Goal: Book appointment/travel/reservation

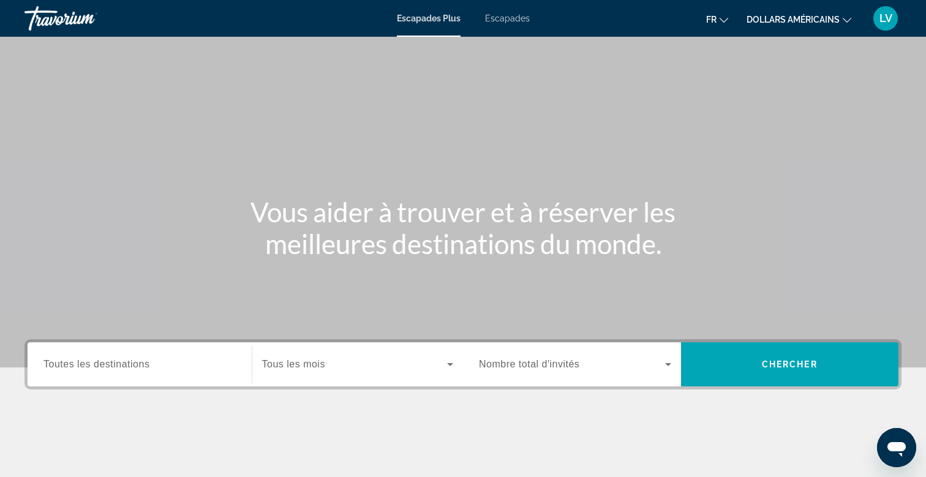
click at [119, 363] on span "Toutes les destinations" at bounding box center [96, 364] width 106 height 10
click at [119, 363] on input "Destination Toutes les destinations" at bounding box center [139, 365] width 192 height 15
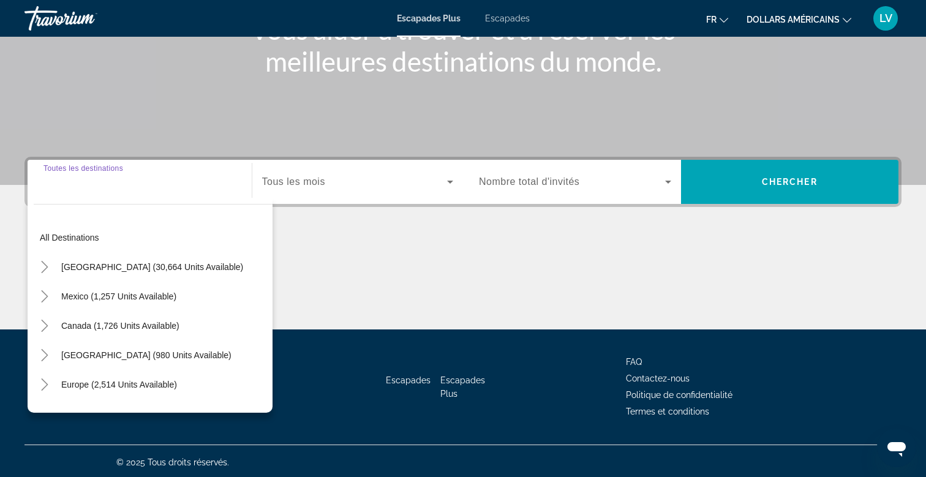
scroll to position [185, 0]
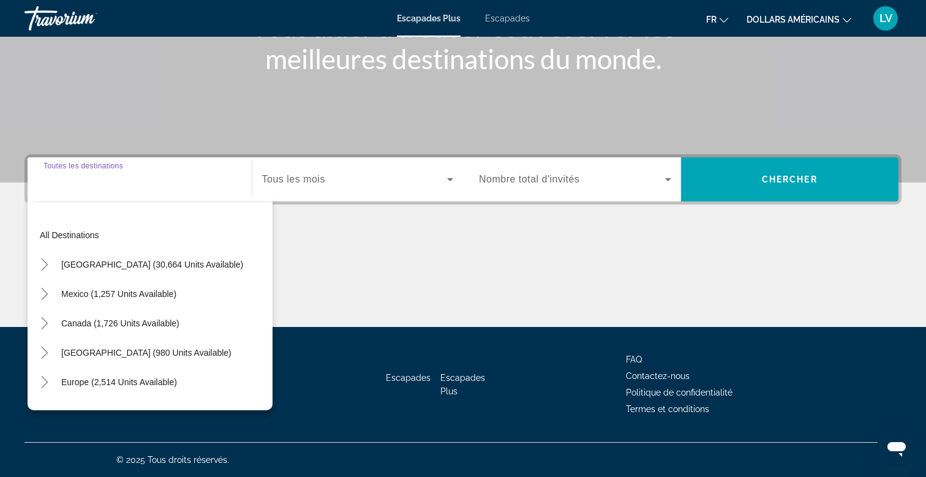
click at [85, 182] on input "Destination Toutes les destinations" at bounding box center [139, 180] width 192 height 15
click at [111, 348] on span "[GEOGRAPHIC_DATA] (980 units available)" at bounding box center [146, 353] width 170 height 10
type input "**********"
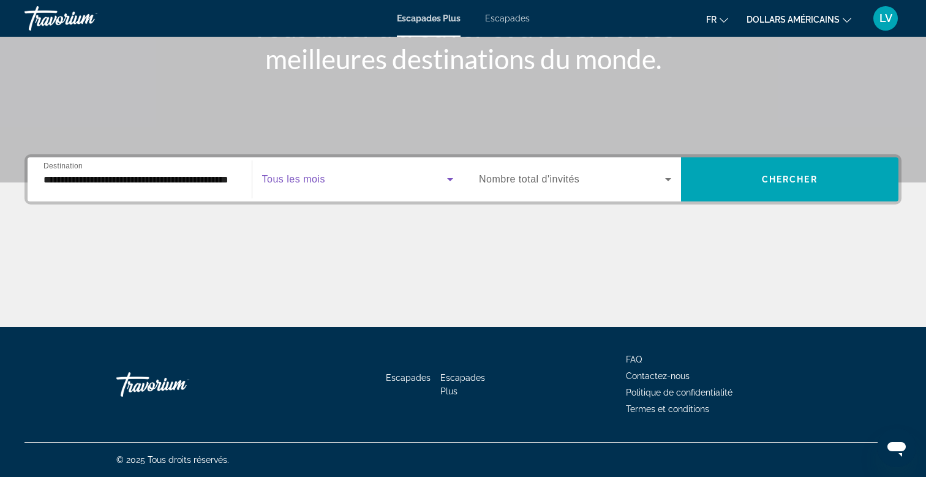
click at [382, 186] on span "Widget de recherche" at bounding box center [355, 179] width 186 height 15
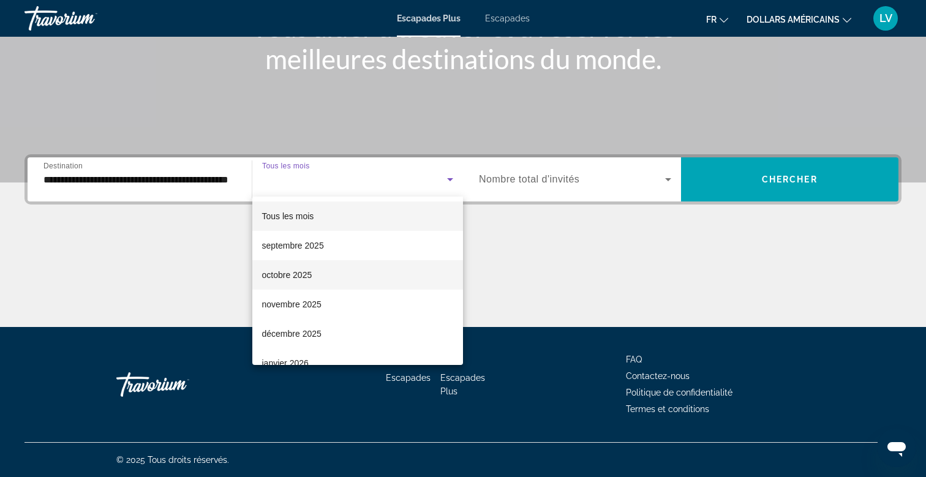
click at [313, 277] on mat-option "octobre 2025" at bounding box center [357, 274] width 211 height 29
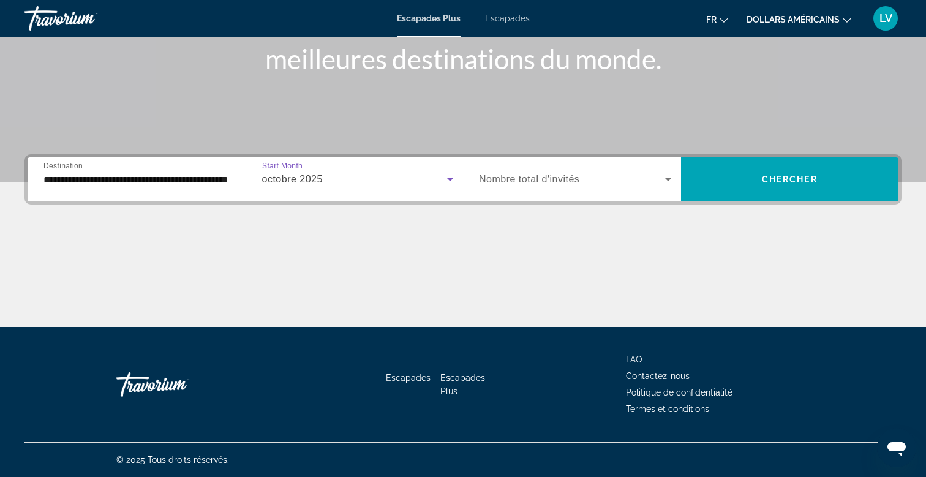
click at [519, 184] on span "Nombre total d'invités" at bounding box center [529, 179] width 100 height 10
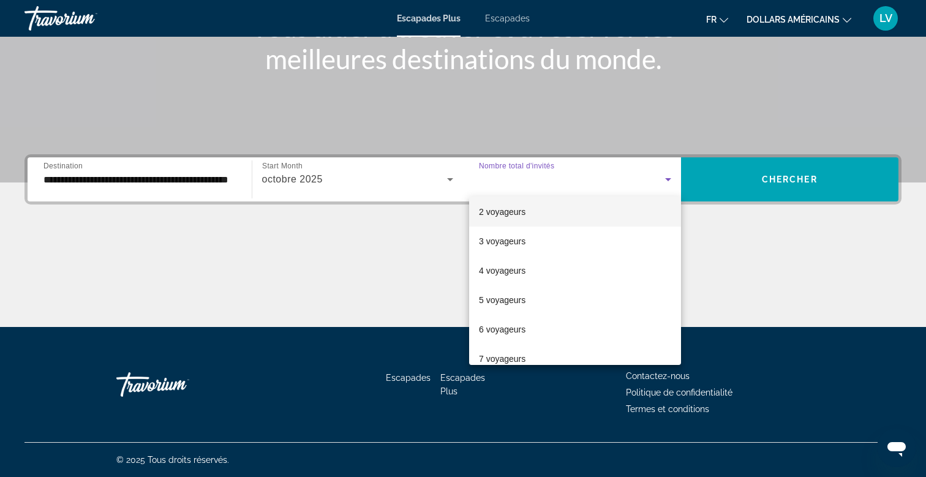
scroll to position [32, 0]
click at [495, 212] on font "2 voyageurs" at bounding box center [502, 214] width 47 height 10
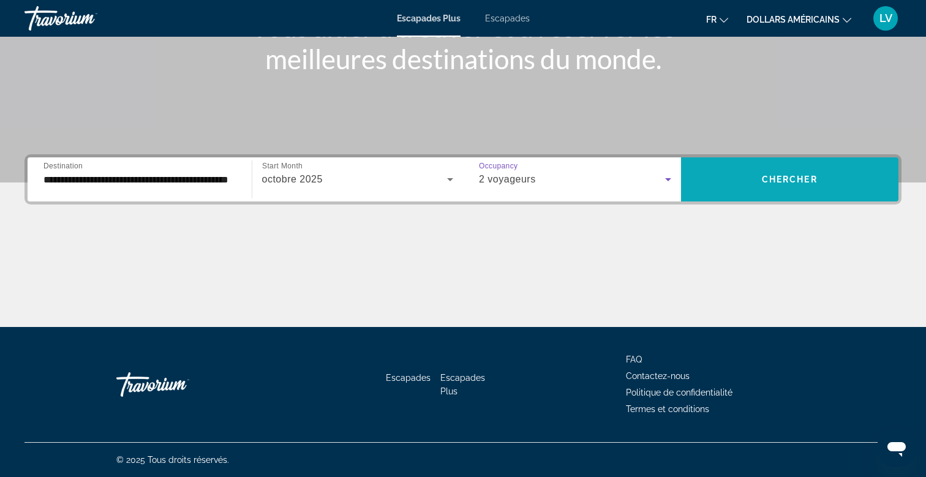
click at [780, 179] on span "Chercher" at bounding box center [790, 179] width 56 height 10
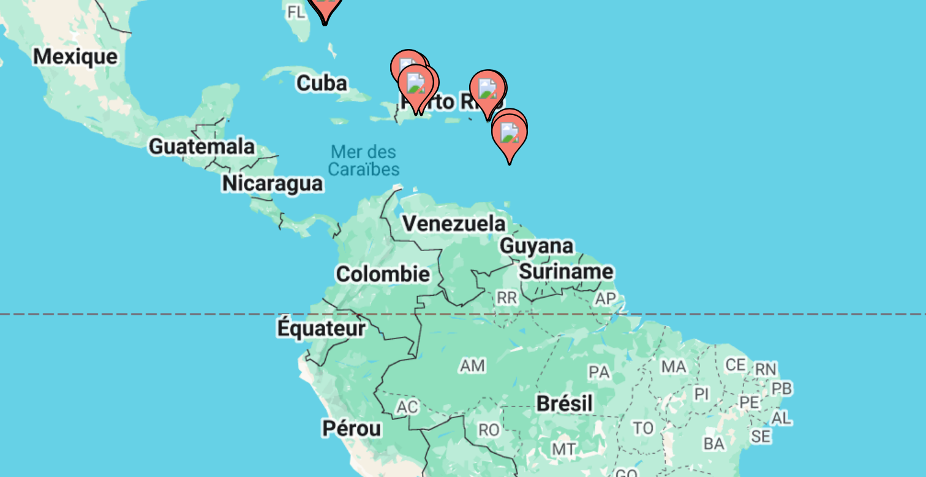
drag, startPoint x: 368, startPoint y: 301, endPoint x: 440, endPoint y: 230, distance: 101.7
click at [440, 230] on div "Pour activer le glissement avec le clavier, appuyez sur Alt+Entrée. Une fois ce…" at bounding box center [462, 269] width 877 height 367
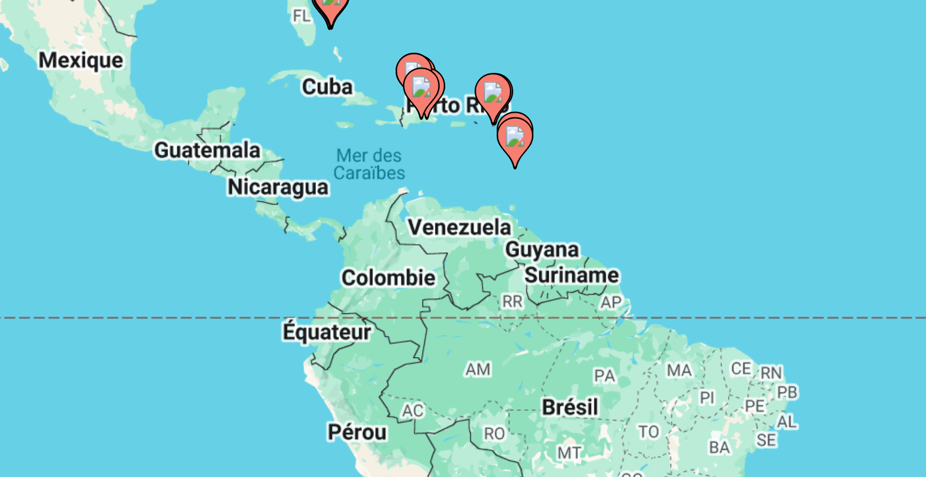
click at [454, 235] on div "Pour activer le glissement avec le clavier, appuyez sur Alt+Entrée. Une fois ce…" at bounding box center [462, 269] width 877 height 367
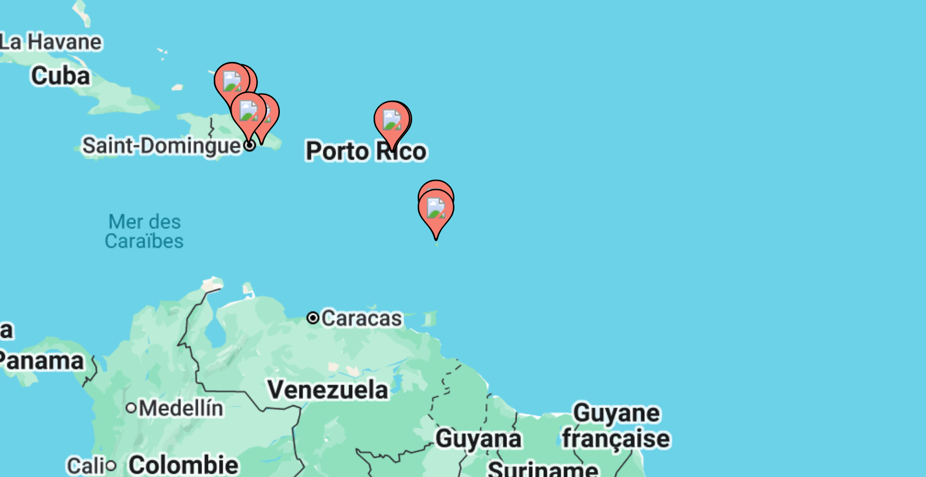
click at [419, 257] on div "Pour activer le glissement avec le clavier, appuyez sur Alt+Entrée. Une fois ce…" at bounding box center [462, 269] width 877 height 367
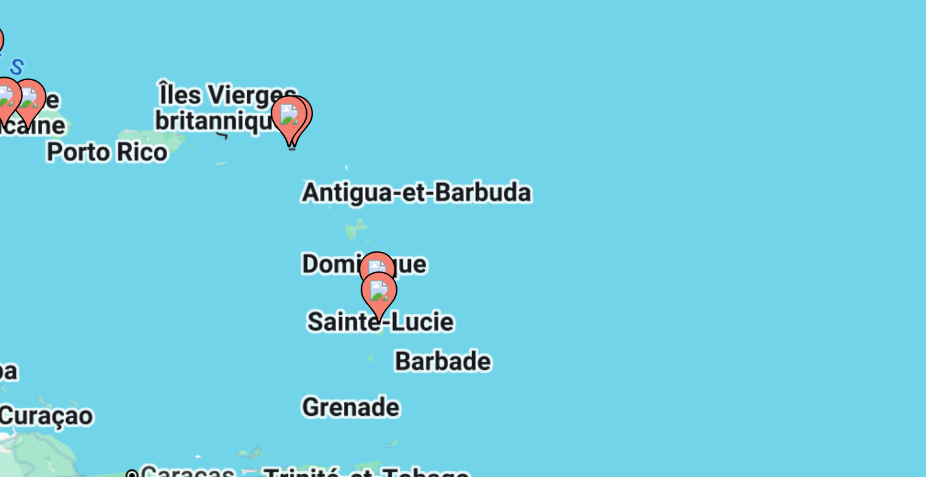
click at [413, 291] on div "Pour activer le glissement avec le clavier, appuyez sur Alt+Entrée. Une fois ce…" at bounding box center [462, 269] width 877 height 367
click at [414, 294] on div "Pour activer le glissement avec le clavier, appuyez sur Alt+Entrée. Une fois ce…" at bounding box center [462, 269] width 877 height 367
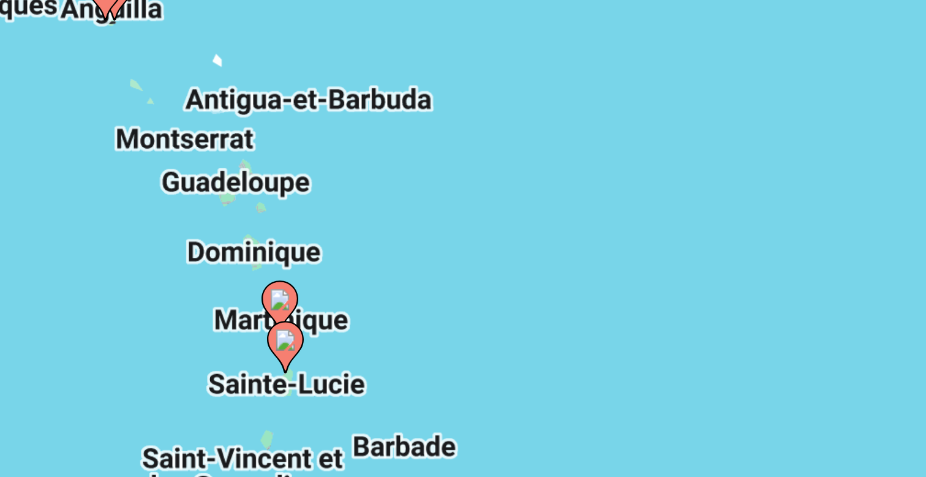
click at [377, 294] on div "Pour activer le glissement avec le clavier, appuyez sur Alt+Entrée. Une fois ce…" at bounding box center [462, 269] width 877 height 367
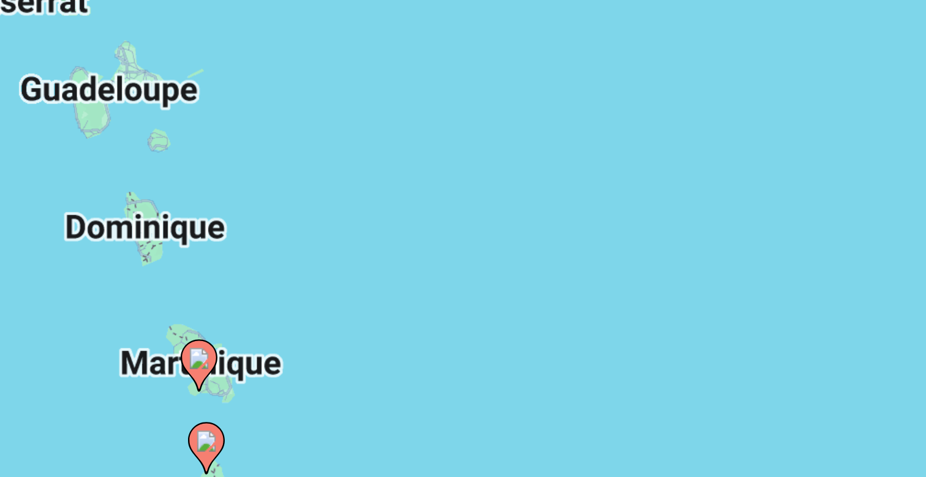
click at [321, 322] on image "Contenu principal" at bounding box center [321, 321] width 7 height 7
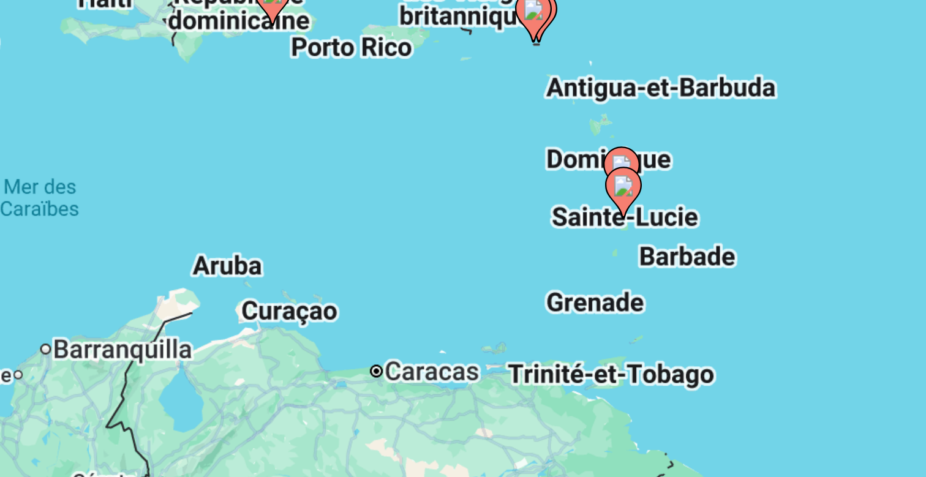
click at [486, 258] on div "Pour naviguer, appuyez sur les touches fléchées. Pour activer le glissement ave…" at bounding box center [462, 269] width 877 height 367
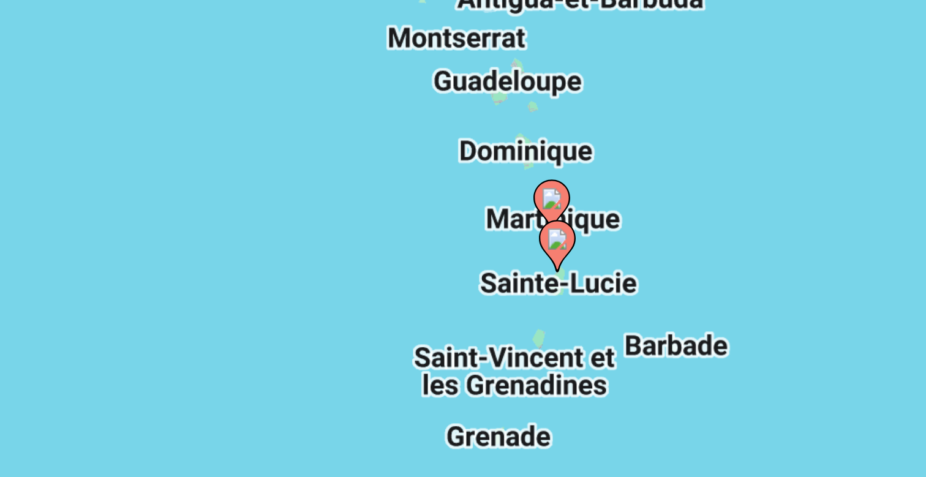
click at [486, 258] on div "Pour activer le glissement avec le clavier, appuyez sur Alt+Entrée. Une fois ce…" at bounding box center [462, 269] width 877 height 367
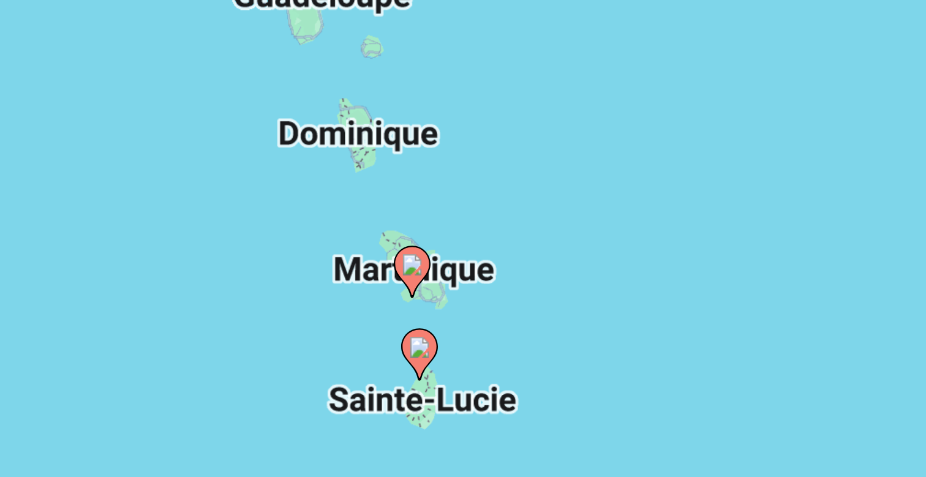
click at [397, 298] on gmp-advanced-marker "Contenu principal" at bounding box center [393, 293] width 12 height 18
type input "**********"
click at [391, 293] on image "Contenu principal" at bounding box center [392, 290] width 7 height 7
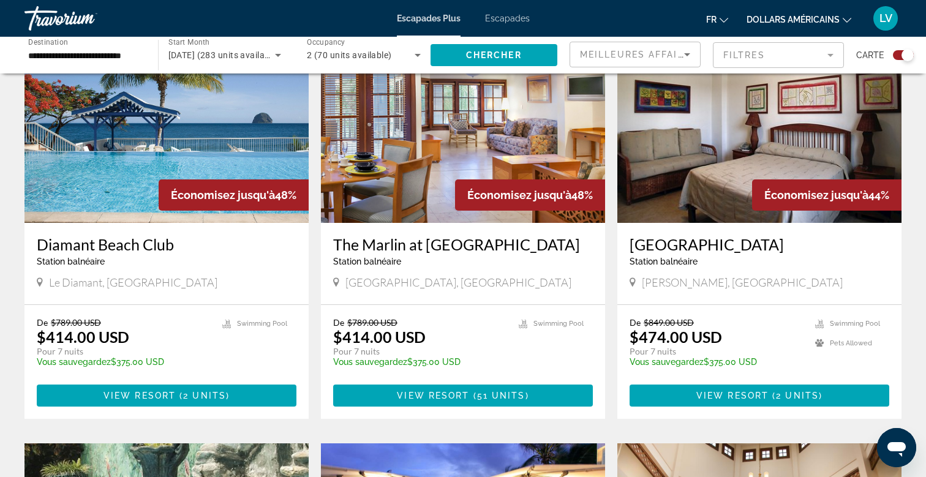
scroll to position [1314, 0]
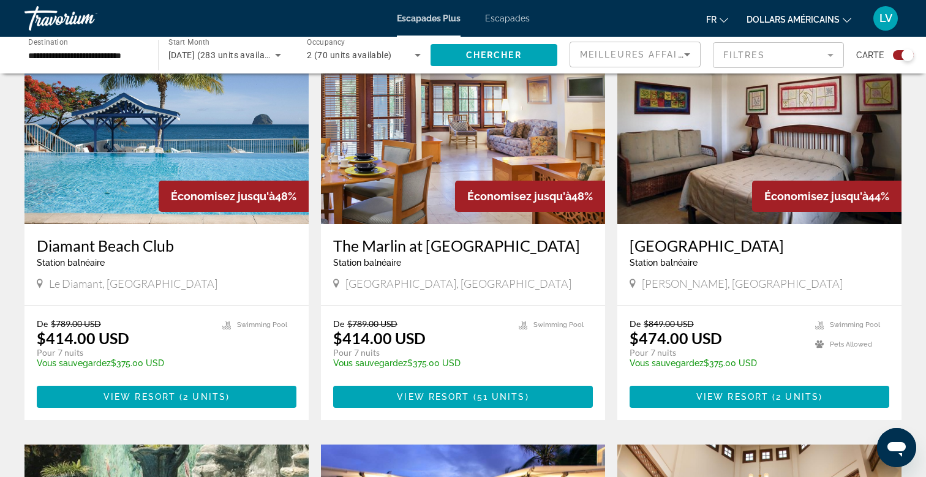
click at [88, 236] on h3 "Diamant Beach Club" at bounding box center [167, 245] width 260 height 18
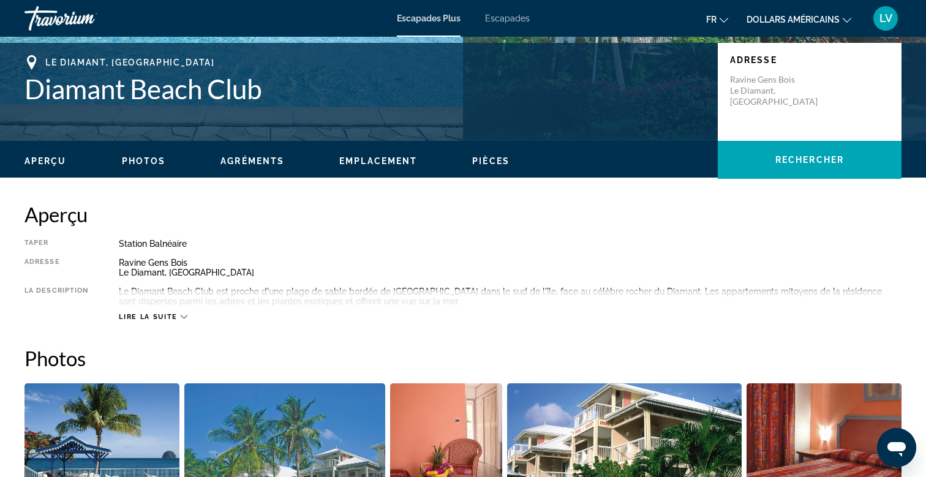
scroll to position [267, 0]
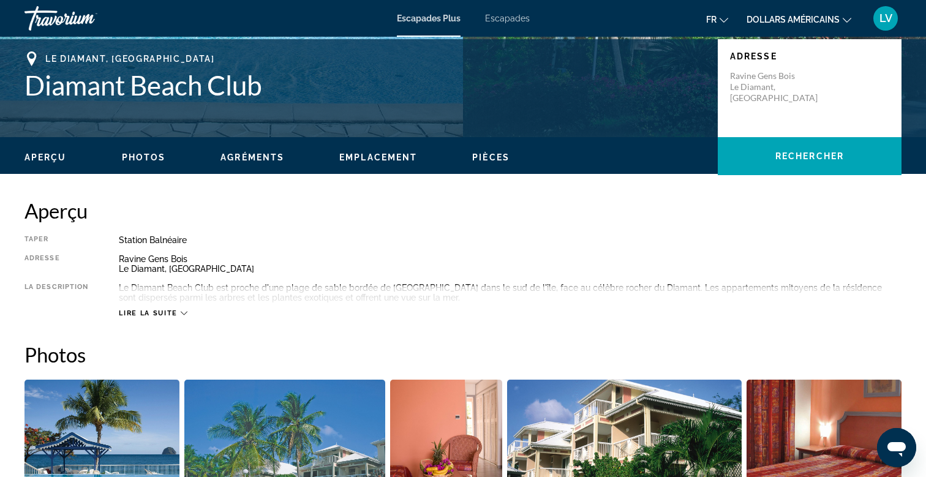
click at [181, 312] on icon "Contenu principal" at bounding box center [184, 313] width 7 height 7
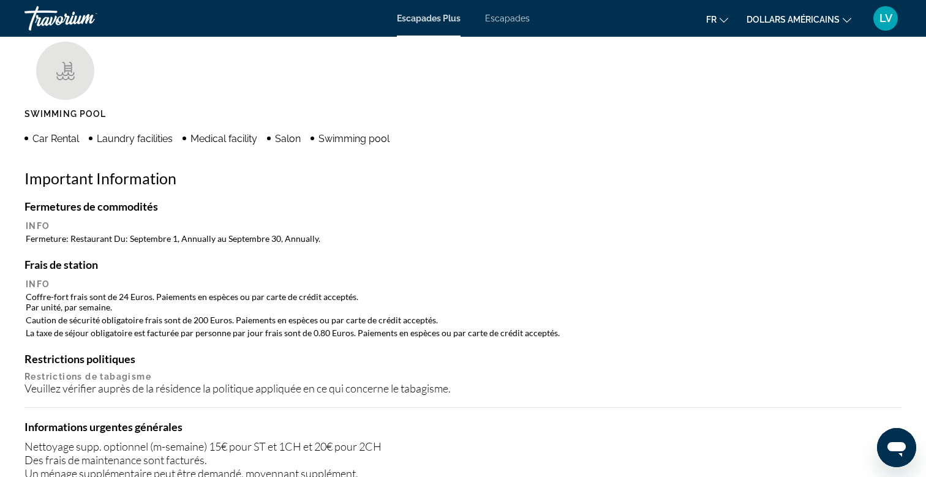
scroll to position [829, 0]
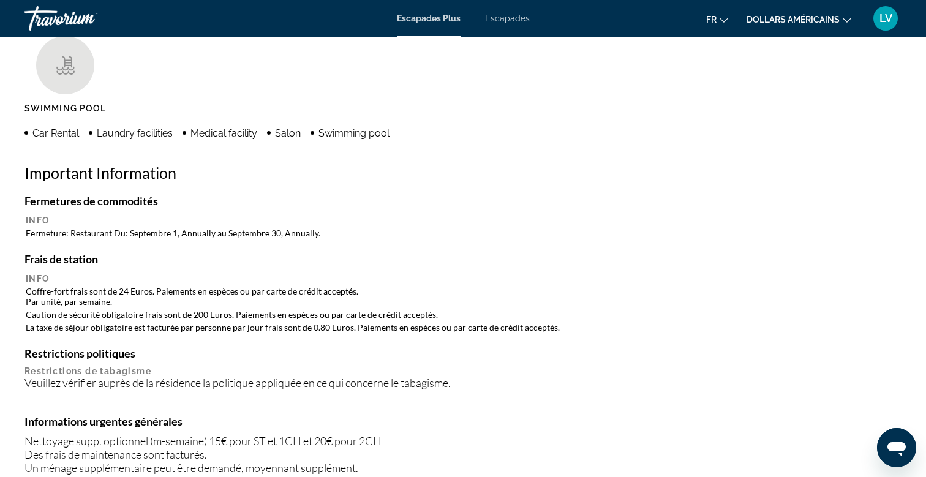
click at [828, 23] on font "dollars américains" at bounding box center [792, 20] width 93 height 10
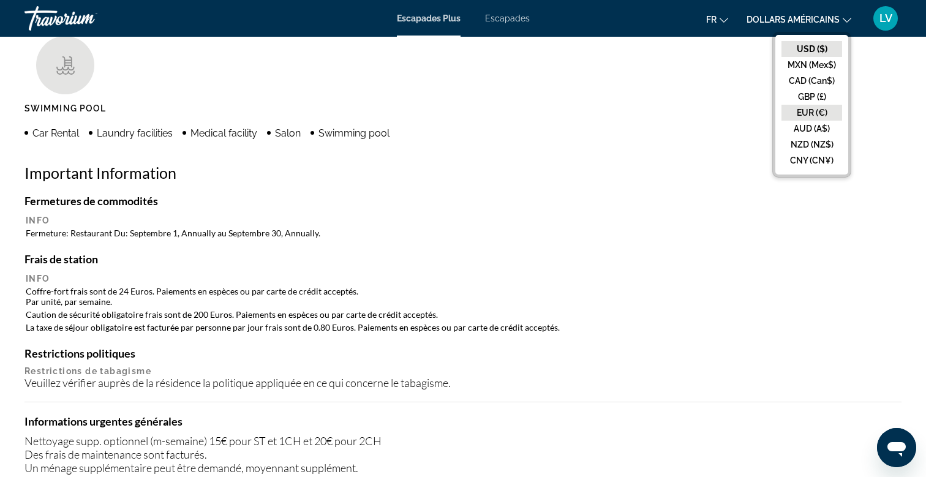
click at [815, 114] on button "EUR (€)" at bounding box center [811, 113] width 61 height 16
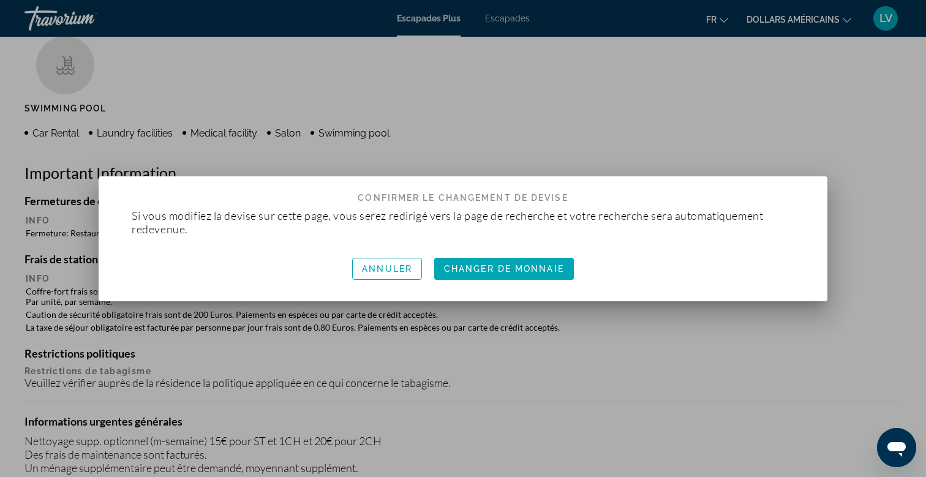
scroll to position [0, 0]
click at [541, 269] on font "Changeur de monnaie" at bounding box center [504, 269] width 128 height 10
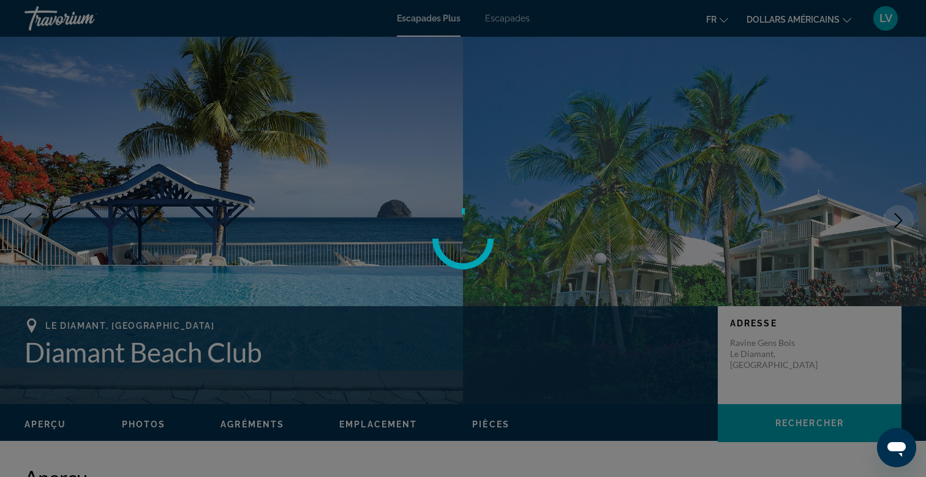
scroll to position [829, 0]
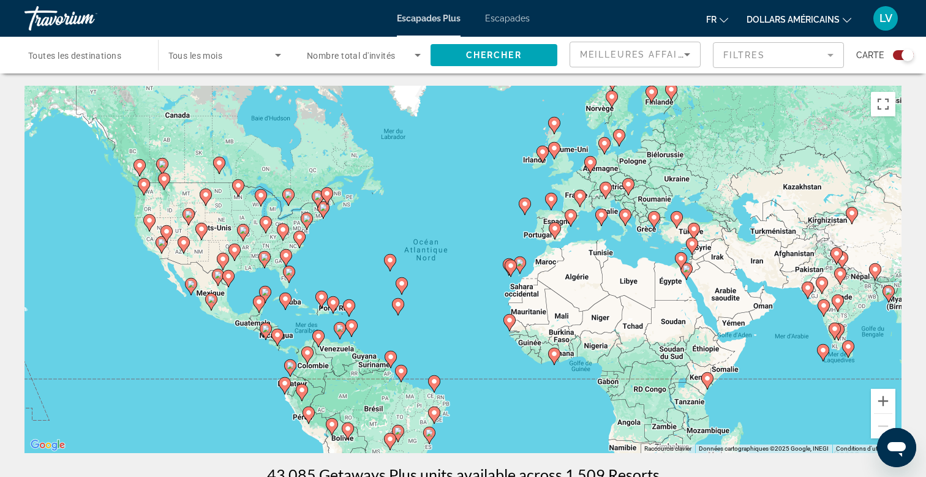
click at [113, 51] on span "Toutes les destinations" at bounding box center [74, 56] width 93 height 10
click at [113, 51] on input "Destination Toutes les destinations" at bounding box center [85, 55] width 114 height 15
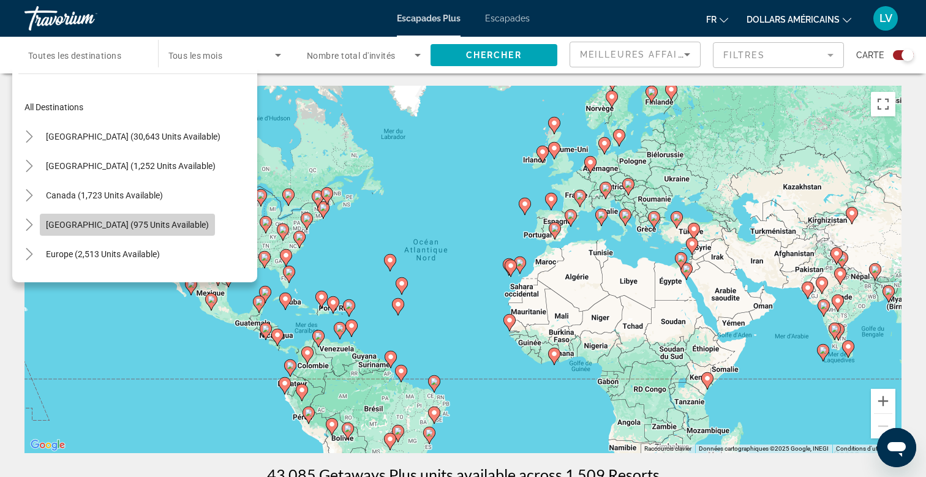
click at [108, 219] on span "Search widget" at bounding box center [127, 224] width 175 height 29
type input "**********"
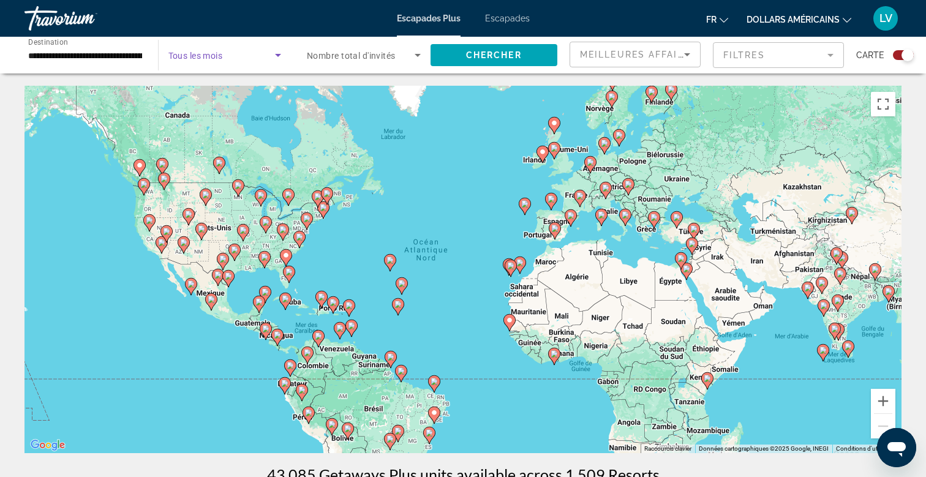
click at [227, 58] on span "Search widget" at bounding box center [221, 55] width 107 height 15
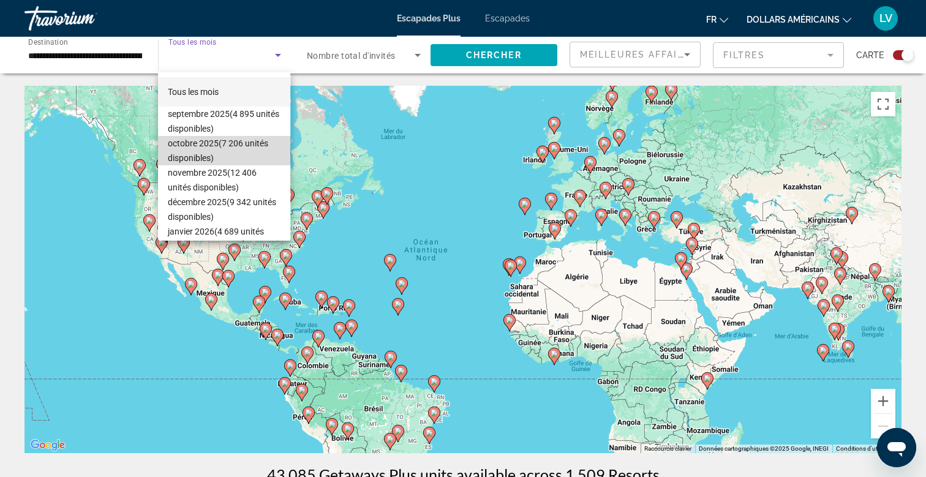
click at [209, 146] on font "octobre 2025" at bounding box center [193, 143] width 51 height 10
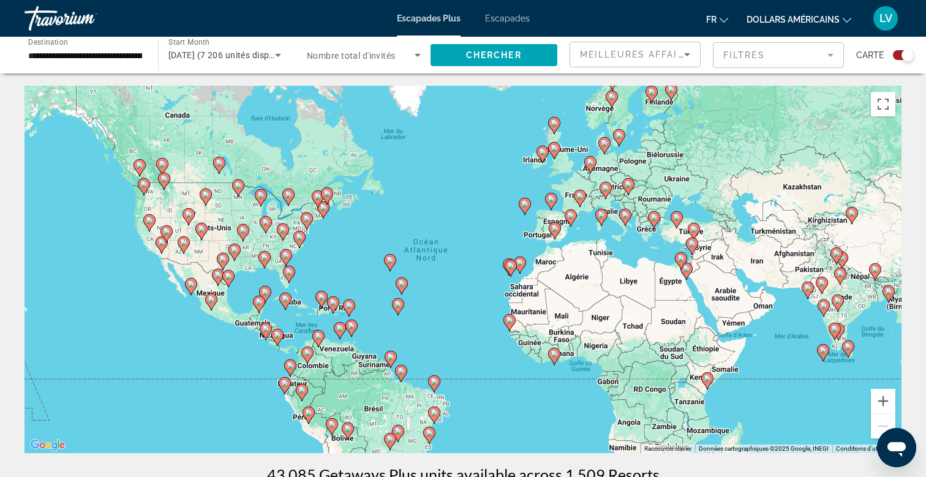
click at [369, 54] on span "Nombre total d'invités" at bounding box center [351, 56] width 89 height 10
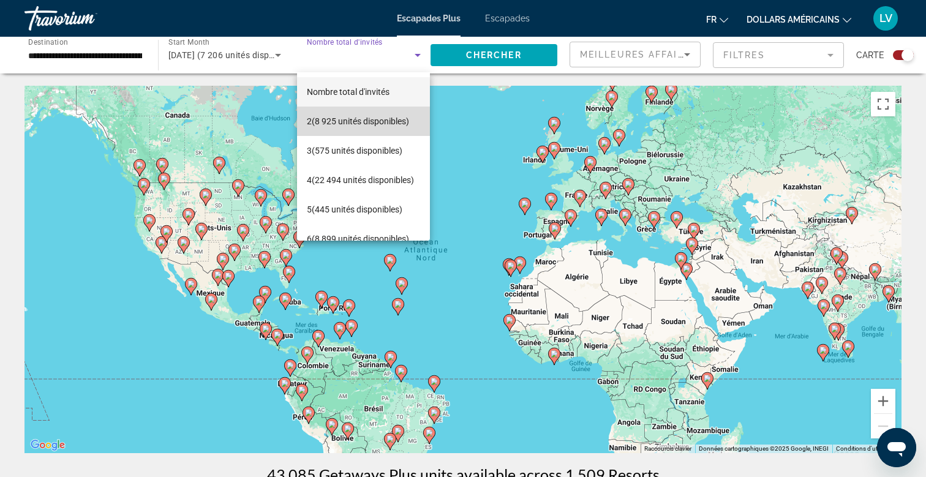
click at [354, 113] on mat-option "2 (8 925 unités disponibles)" at bounding box center [363, 121] width 133 height 29
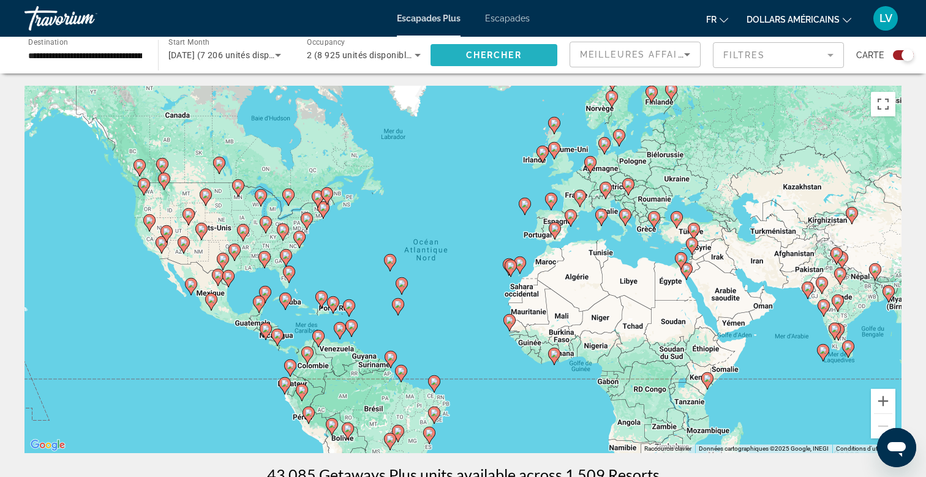
click at [469, 51] on span "Chercher" at bounding box center [494, 55] width 56 height 10
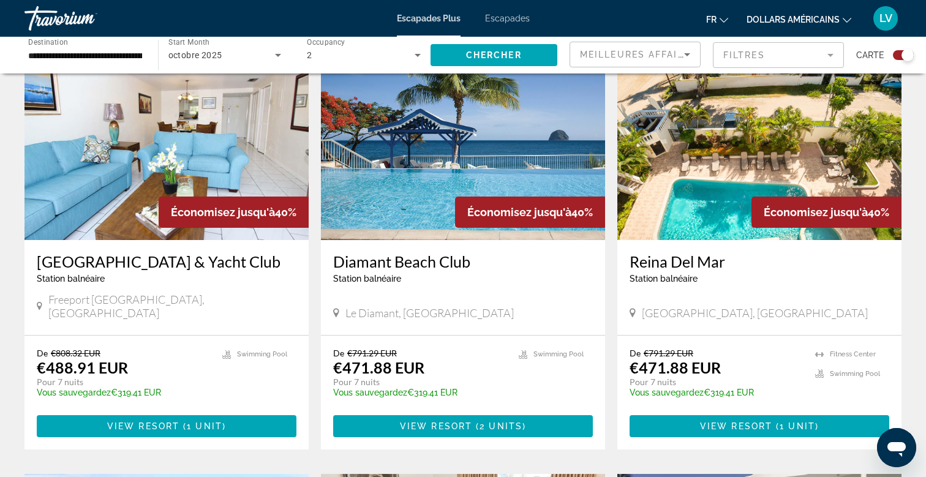
scroll to position [1291, 0]
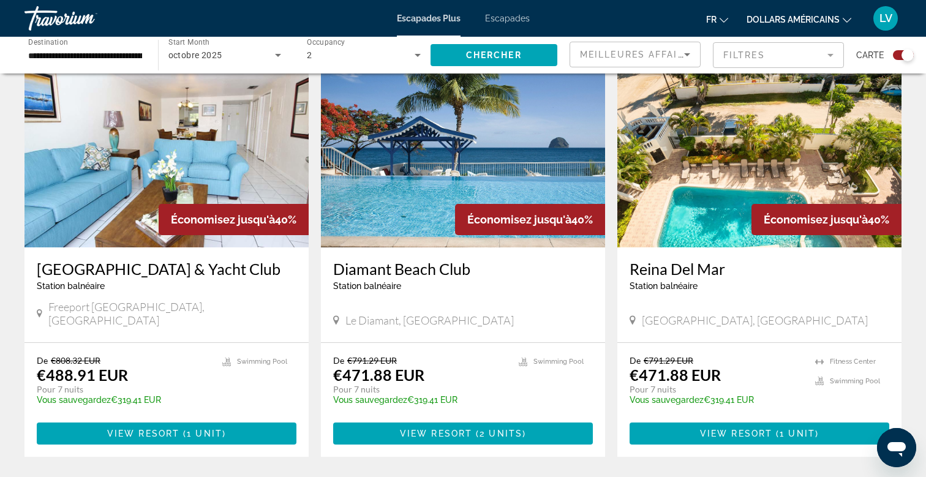
click at [492, 168] on img "Contenu principal" at bounding box center [463, 149] width 284 height 196
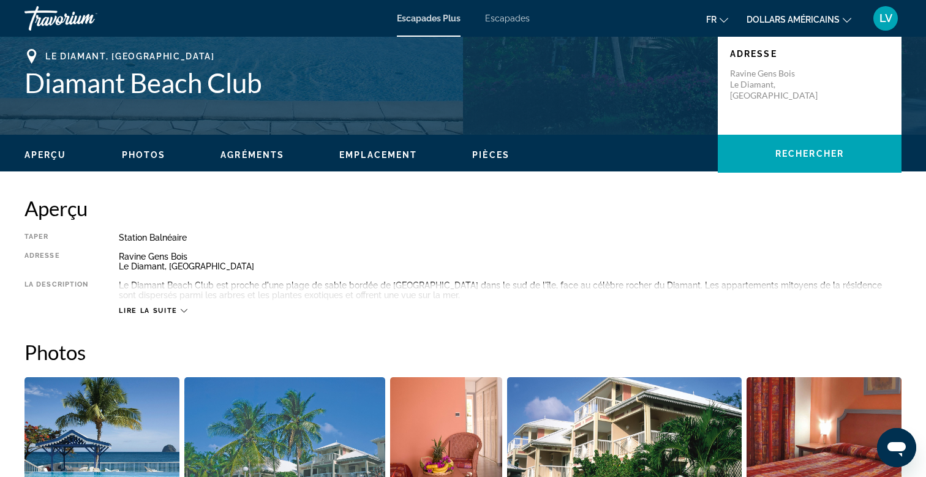
scroll to position [294, 0]
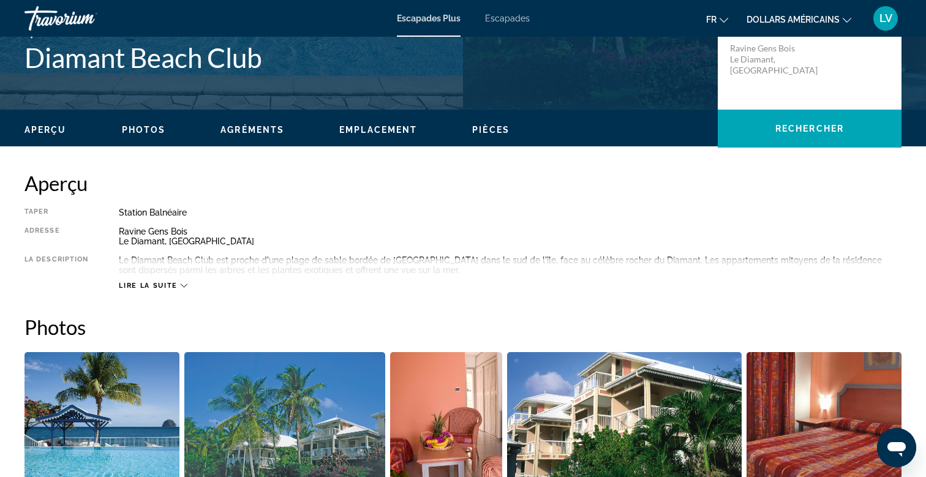
click at [166, 288] on span "Lire la suite" at bounding box center [148, 286] width 58 height 8
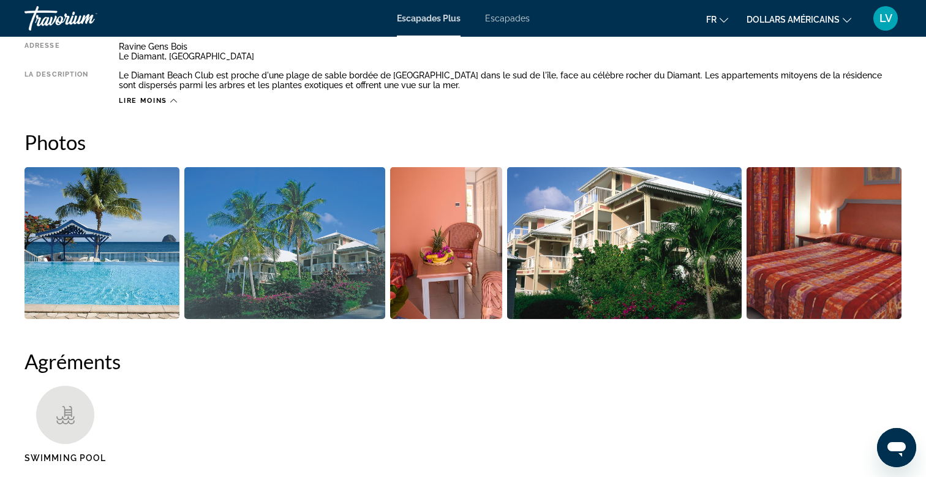
scroll to position [460, 0]
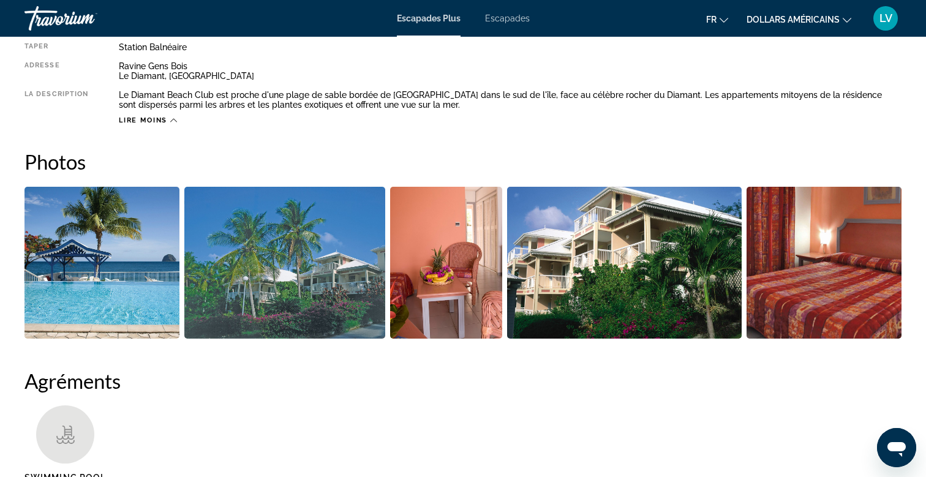
click at [151, 251] on img "Open full-screen image slider" at bounding box center [101, 263] width 155 height 152
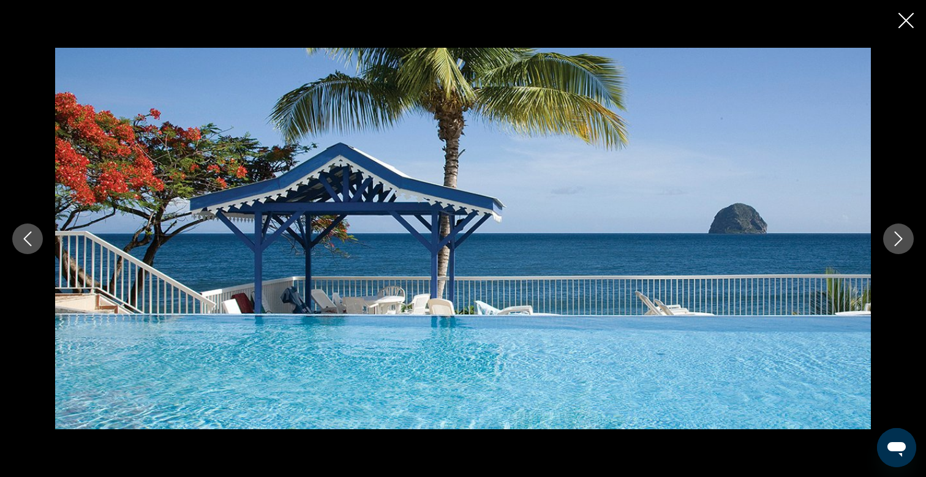
click at [899, 242] on icon "Next image" at bounding box center [898, 238] width 15 height 15
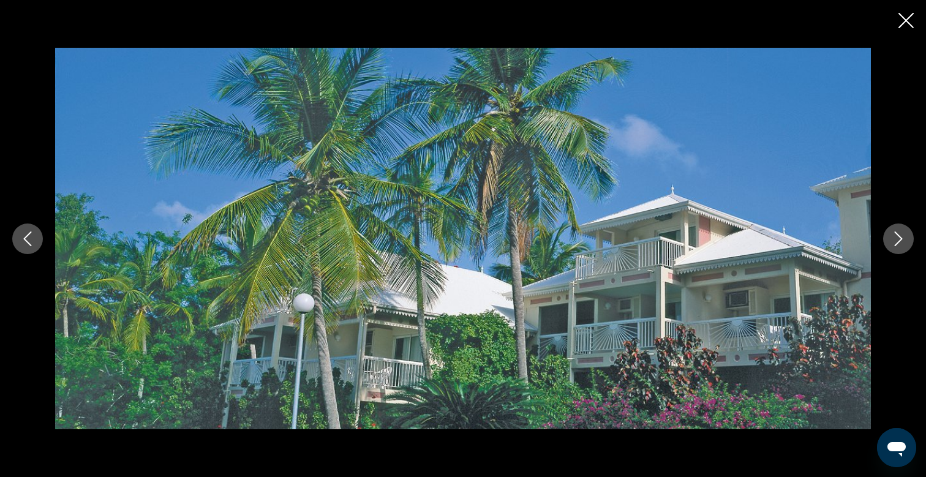
click at [899, 242] on icon "Next image" at bounding box center [898, 238] width 15 height 15
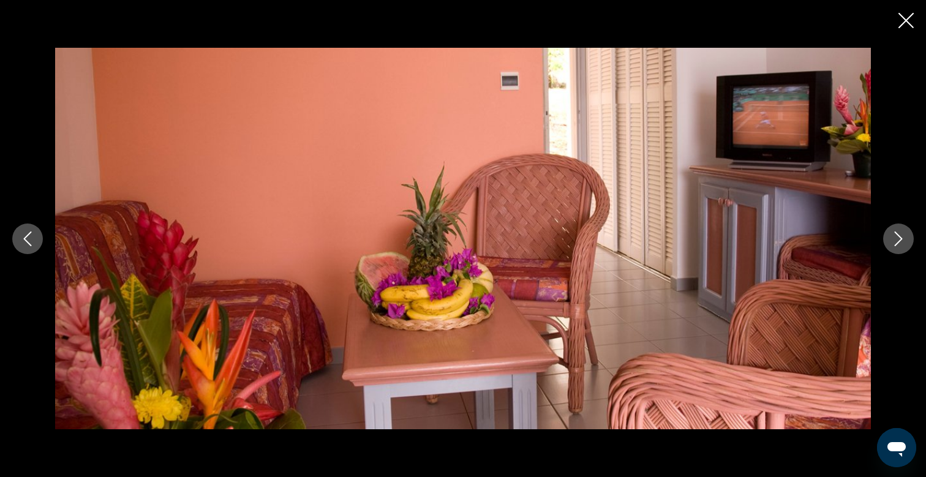
click at [899, 242] on icon "Next image" at bounding box center [898, 238] width 15 height 15
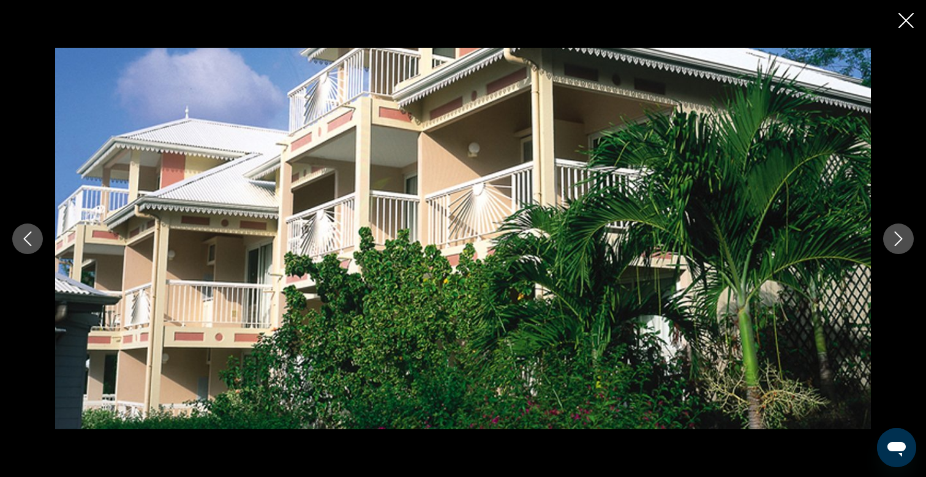
click at [899, 242] on icon "Next image" at bounding box center [898, 238] width 15 height 15
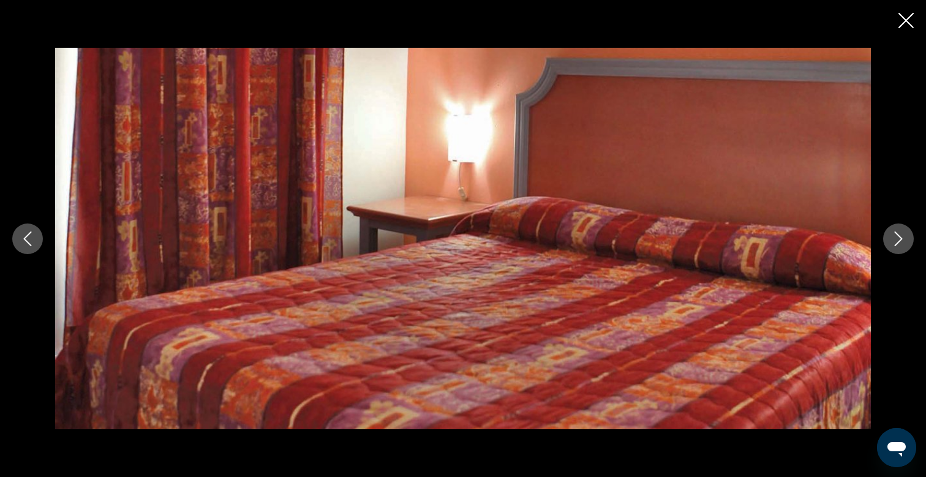
click at [899, 242] on icon "Next image" at bounding box center [898, 238] width 15 height 15
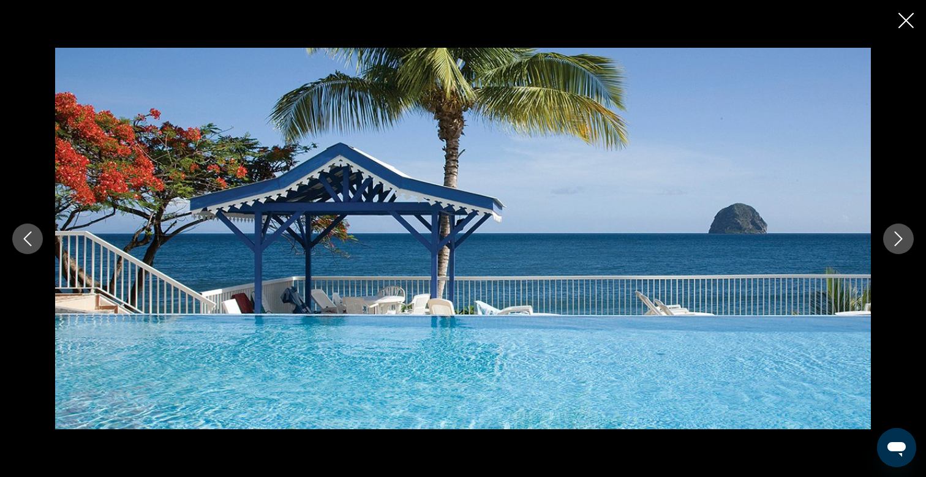
click at [899, 242] on icon "Next image" at bounding box center [898, 238] width 15 height 15
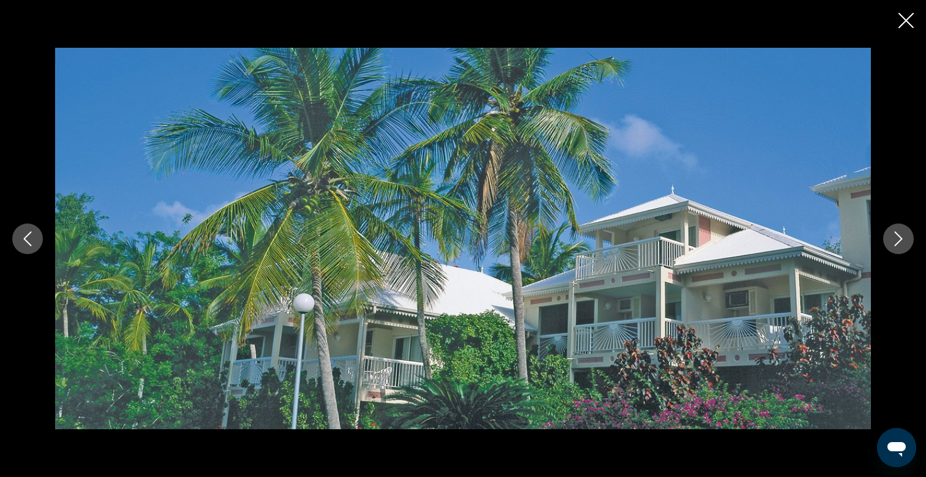
click at [904, 21] on icon "Close slideshow" at bounding box center [905, 20] width 15 height 15
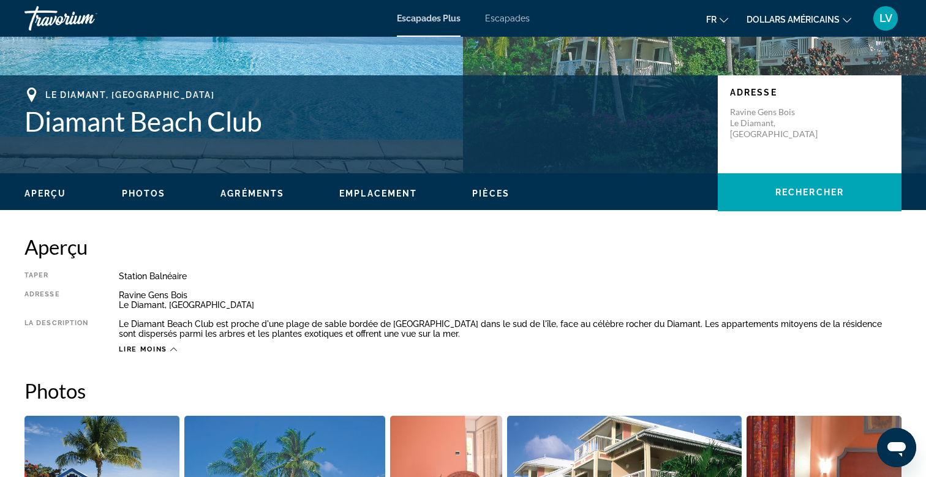
scroll to position [0, 0]
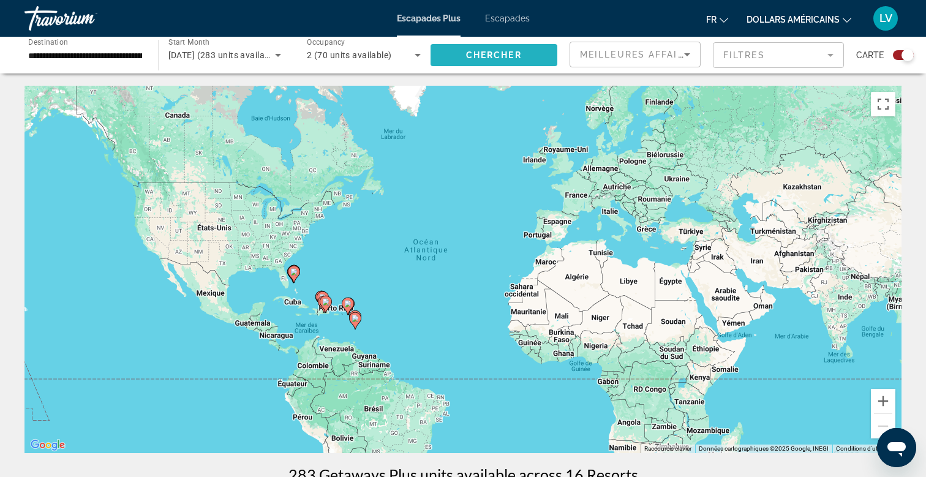
click at [509, 50] on span "Chercher" at bounding box center [494, 55] width 56 height 10
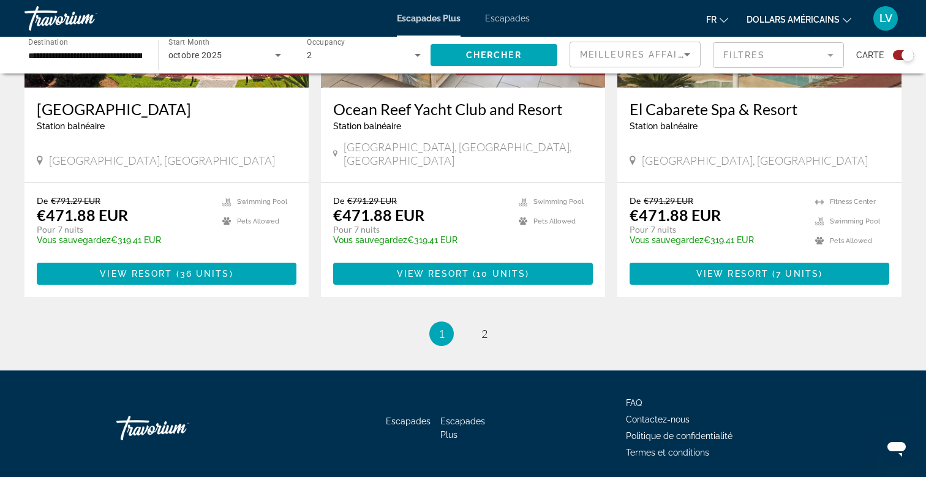
scroll to position [1883, 0]
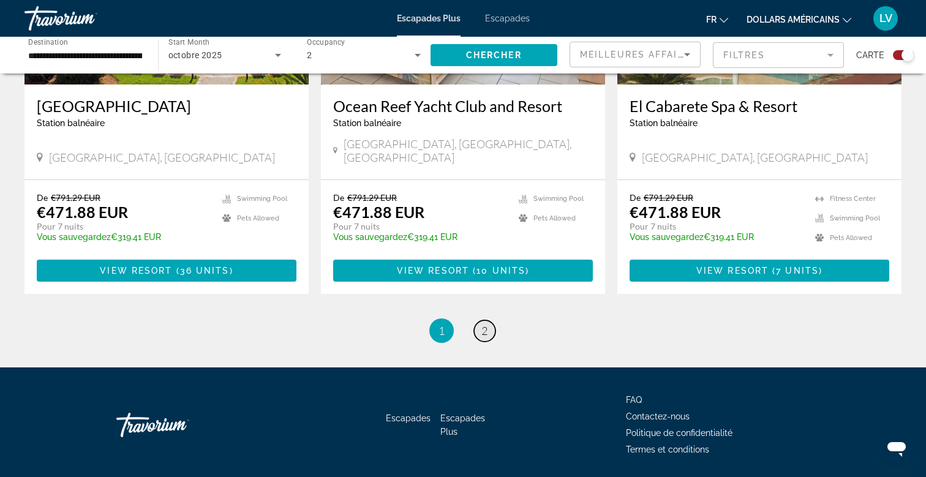
click at [482, 324] on span "2" at bounding box center [484, 330] width 6 height 13
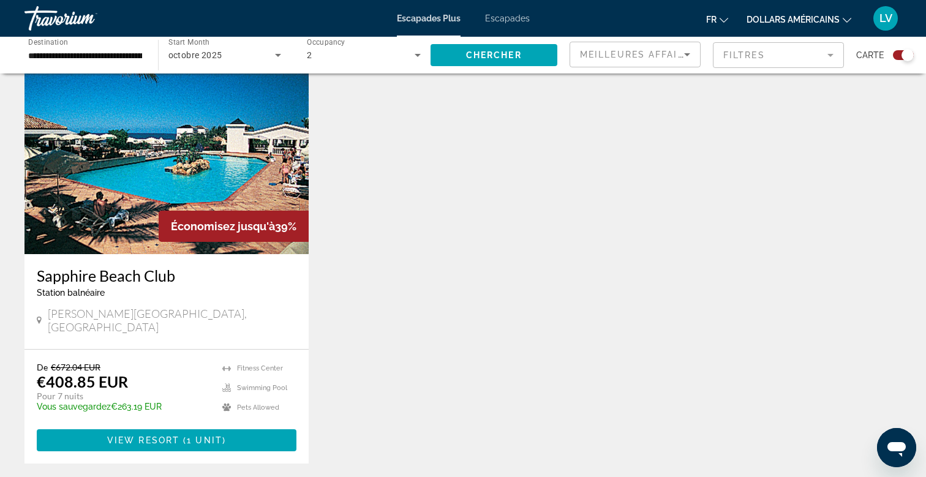
scroll to position [855, 0]
